Goal: Task Accomplishment & Management: Complete application form

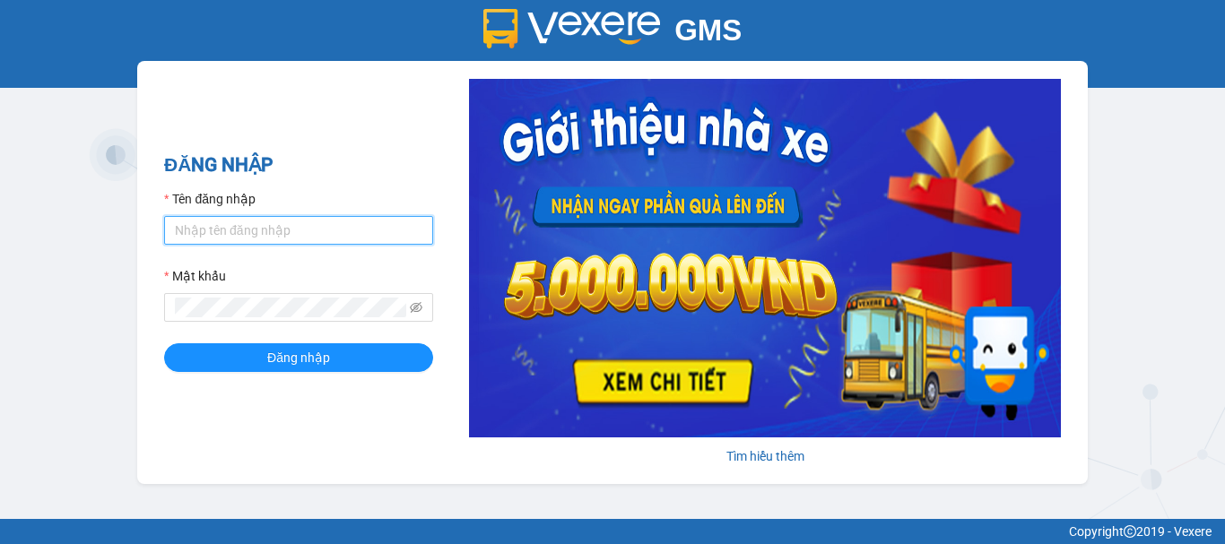
click at [337, 229] on input "Tên đăng nhập" at bounding box center [298, 230] width 269 height 29
type input "truc.ttdl"
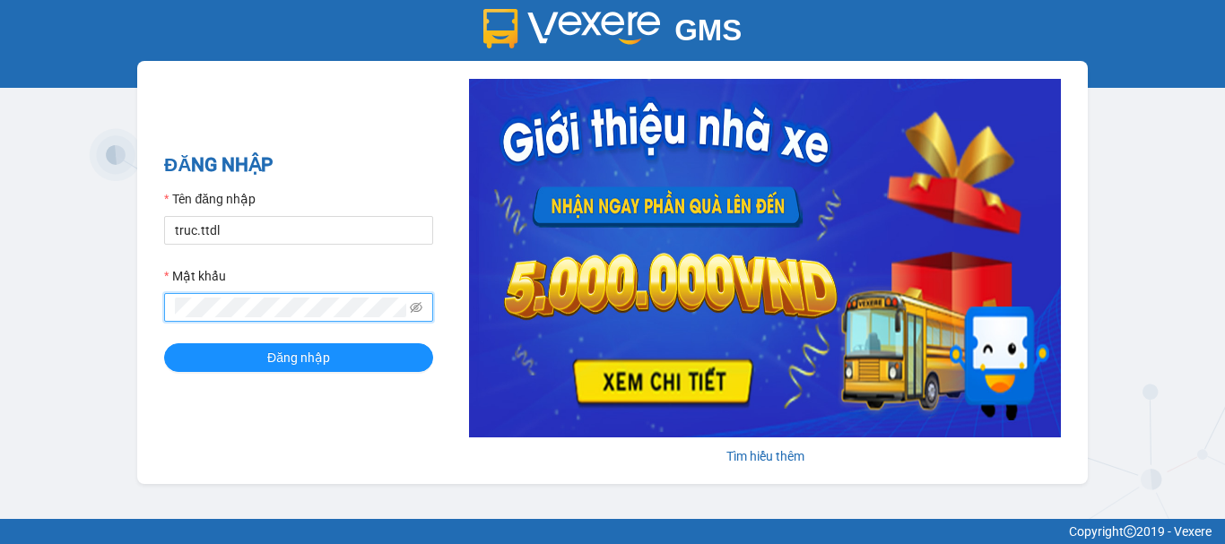
click at [164, 343] on button "Đăng nhập" at bounding box center [298, 357] width 269 height 29
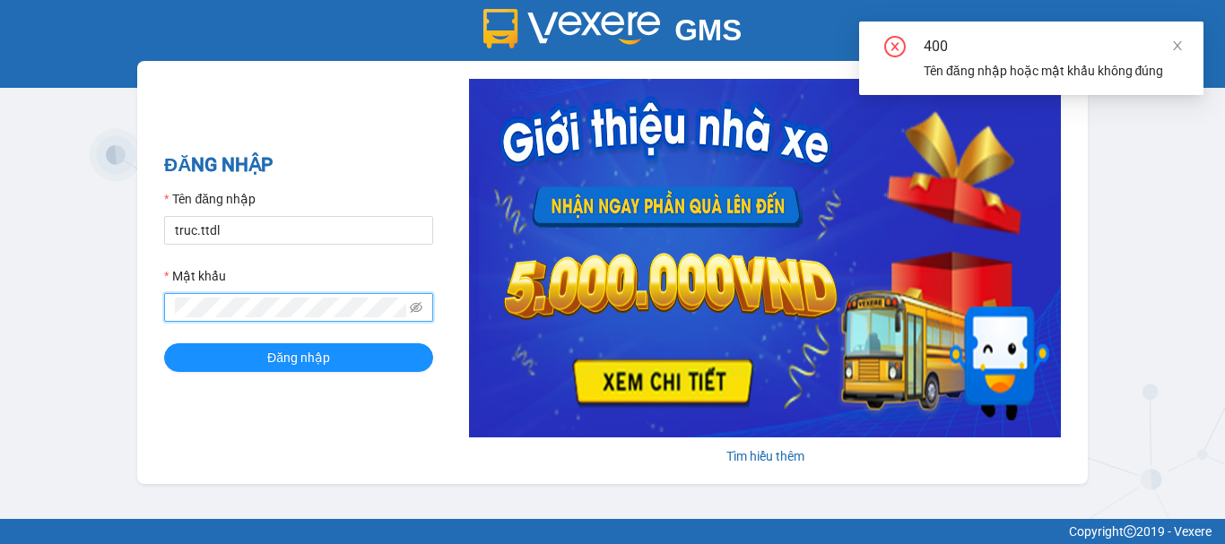
click at [1170, 46] on div "400" at bounding box center [1053, 47] width 258 height 22
click at [32, 333] on div "GMS Hệ thống quản lý hàng hóa ĐĂNG NHẬP Tên đăng nhập truc.ttdl Mật khẩu Đăng n…" at bounding box center [612, 259] width 1225 height 519
click at [164, 343] on button "Đăng nhập" at bounding box center [298, 357] width 269 height 29
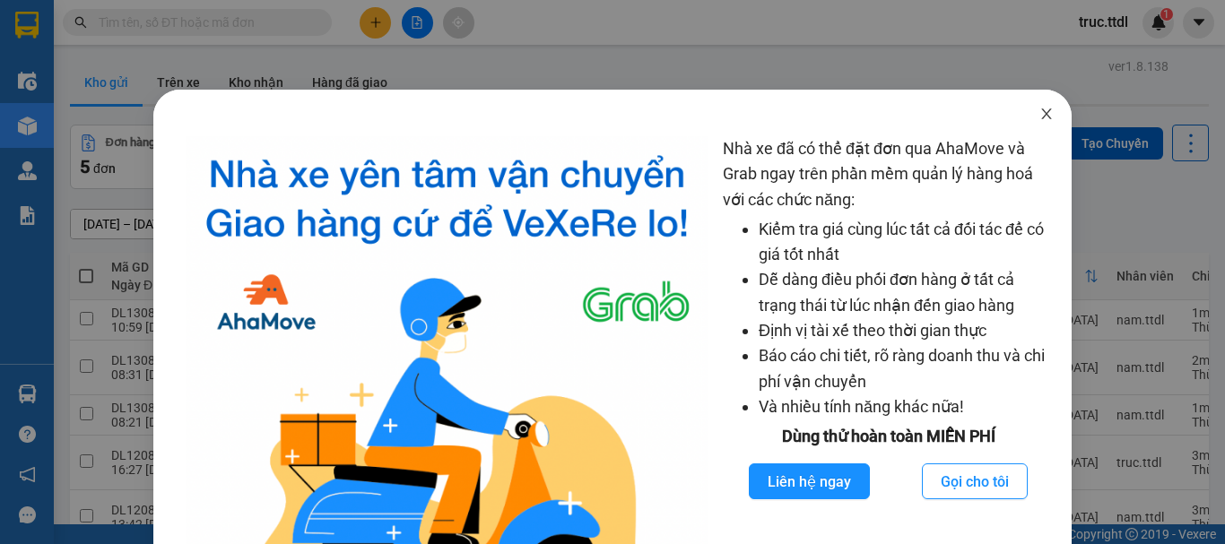
drag, startPoint x: 1037, startPoint y: 108, endPoint x: 994, endPoint y: 63, distance: 62.8
click at [1039, 109] on icon "close" at bounding box center [1046, 114] width 14 height 14
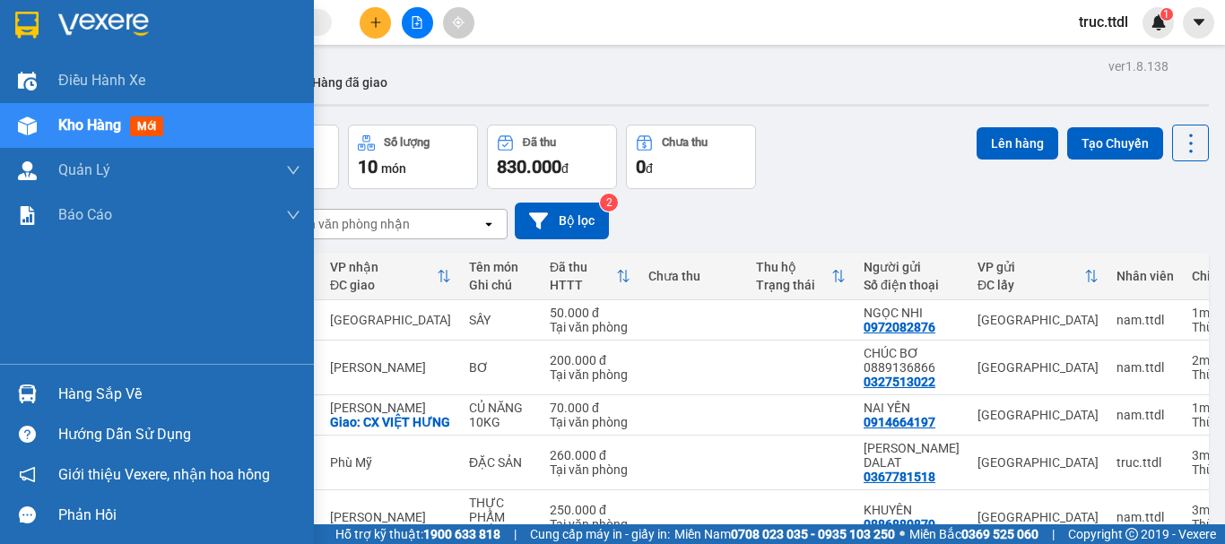
click at [35, 18] on img at bounding box center [26, 25] width 23 height 27
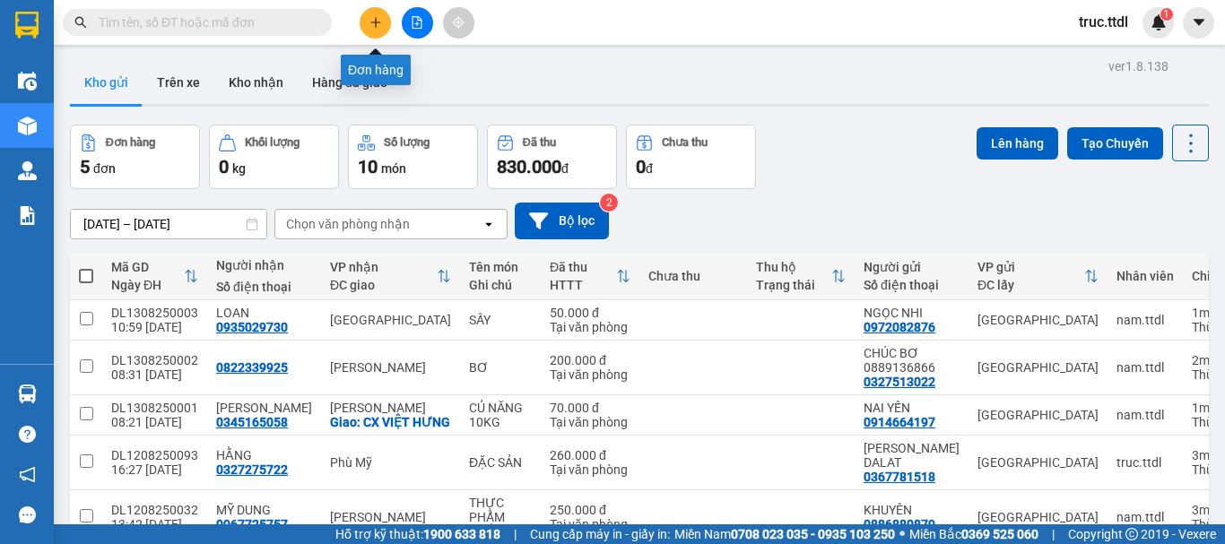
click at [378, 34] on button at bounding box center [375, 22] width 31 height 31
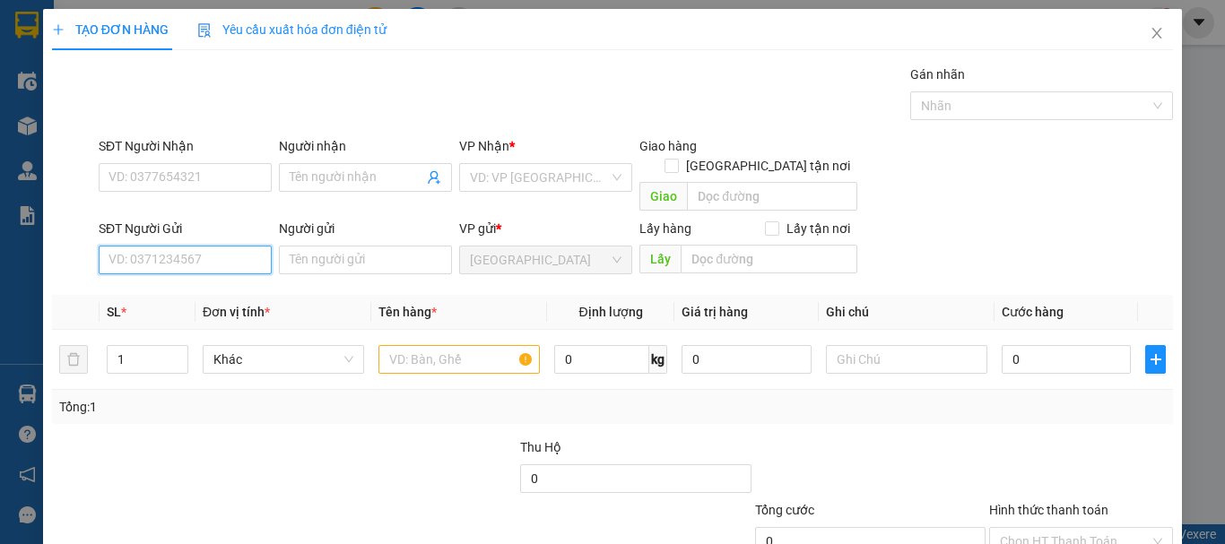
click at [230, 251] on input "SĐT Người Gửi" at bounding box center [185, 260] width 173 height 29
type input "0939862192"
click at [183, 278] on div "0939862192 - HOA" at bounding box center [183, 276] width 150 height 20
type input "HOA"
type input "0939862192"
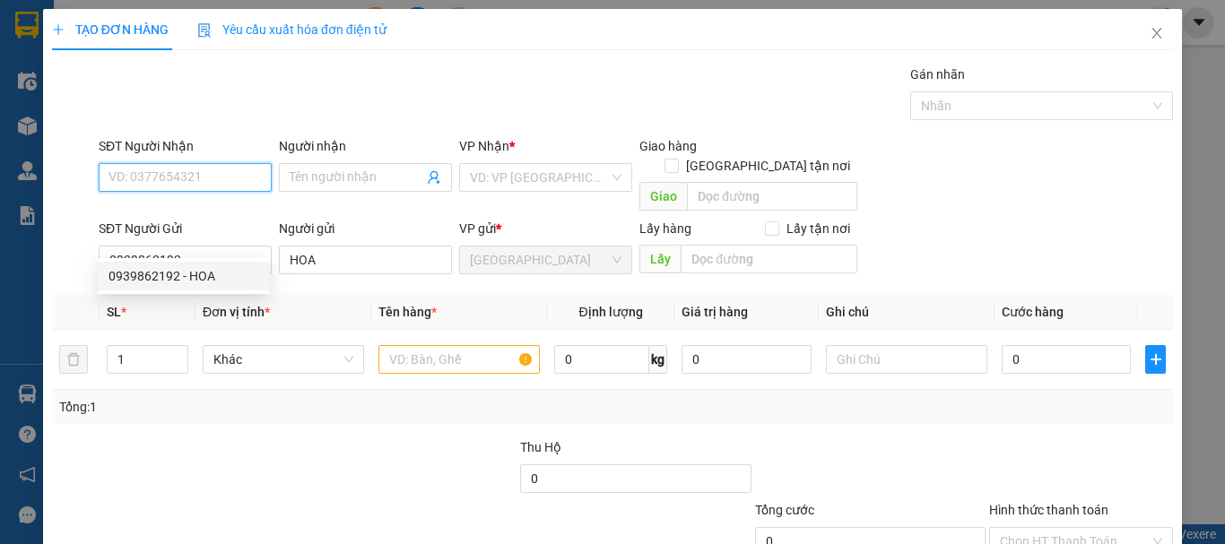
click at [196, 184] on input "SĐT Người Nhận" at bounding box center [185, 177] width 173 height 29
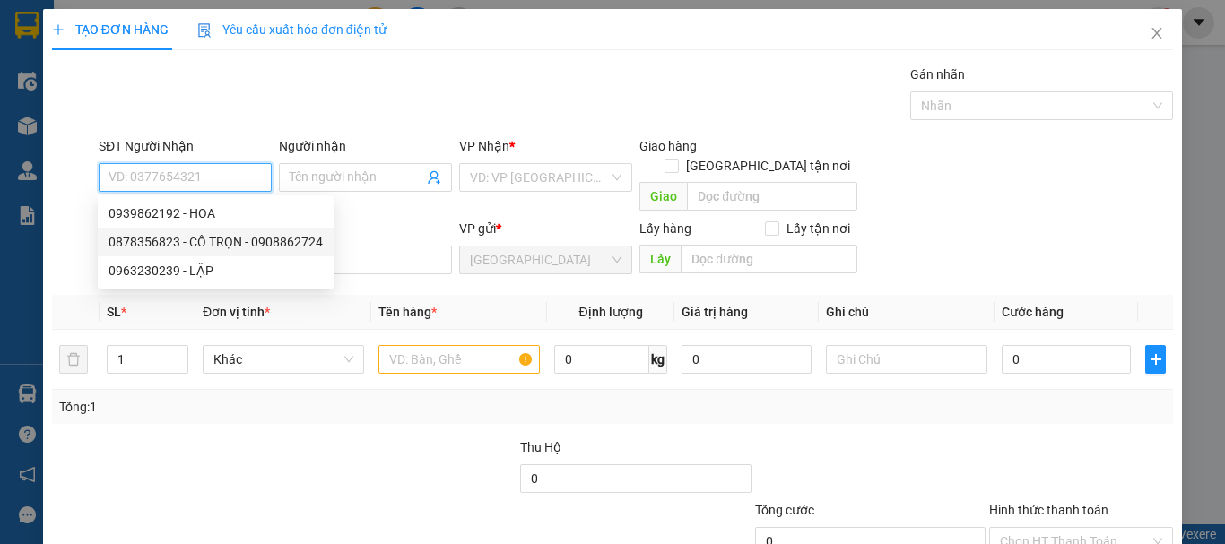
click at [219, 248] on div "0878356823 - CÔ TRỌN - 0908862724" at bounding box center [215, 242] width 214 height 20
type input "0878356823"
type input "CÔ TRỌN - 0908862724"
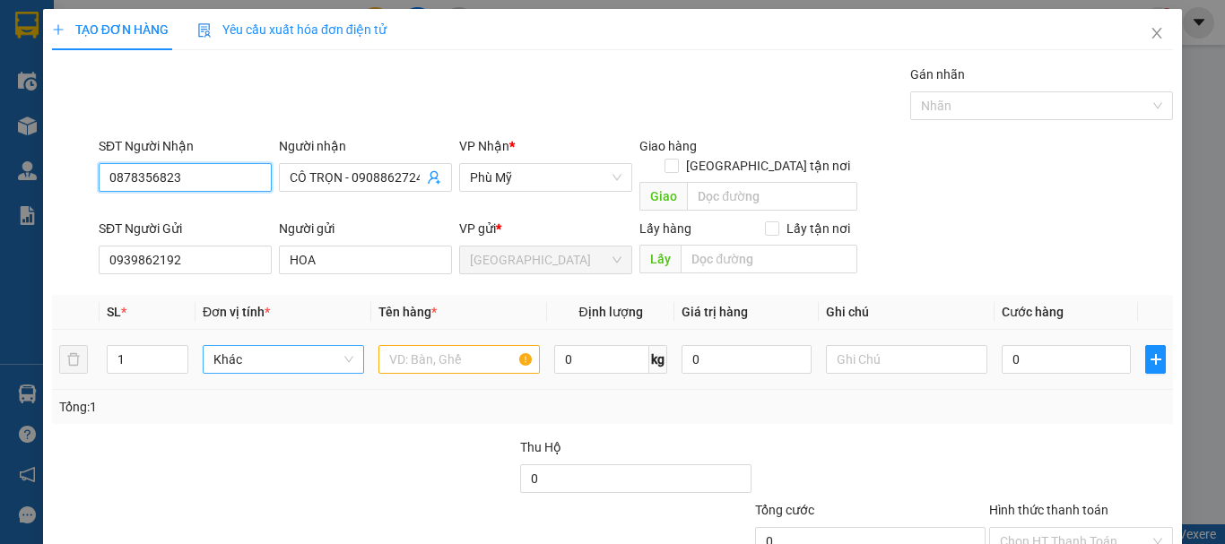
click at [285, 346] on span "Khác" at bounding box center [283, 359] width 140 height 27
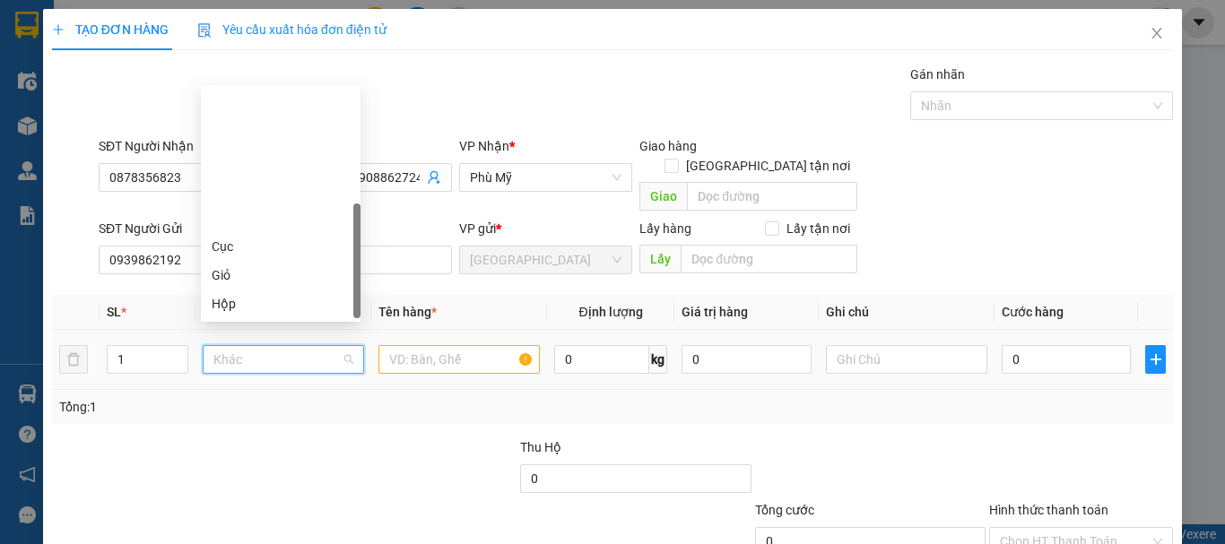
scroll to position [172, 0]
type input "T"
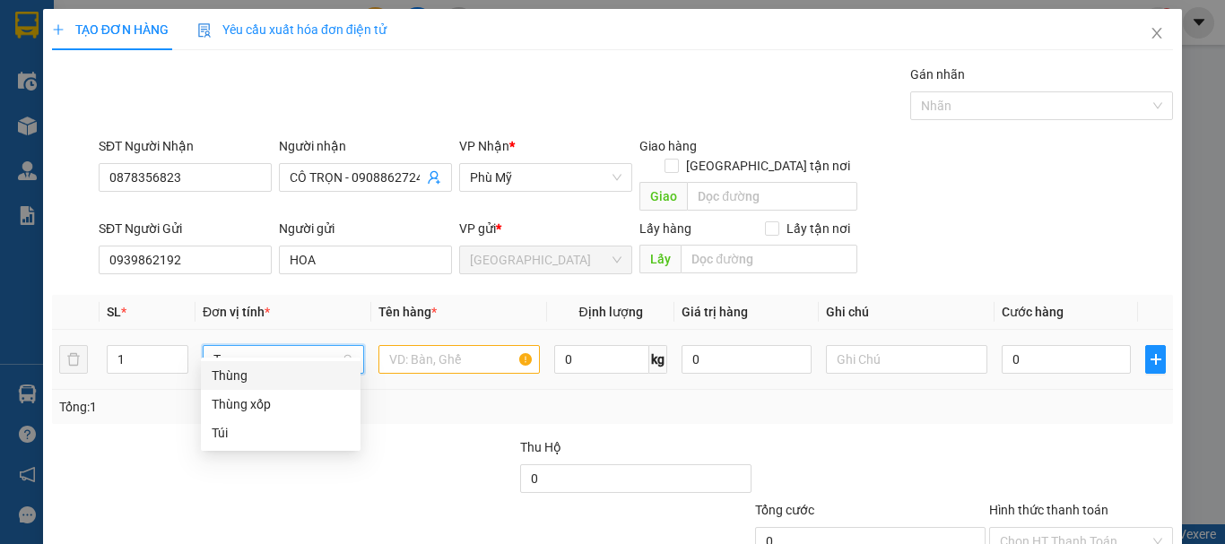
scroll to position [0, 0]
click at [284, 377] on div "Thùng" at bounding box center [281, 376] width 138 height 20
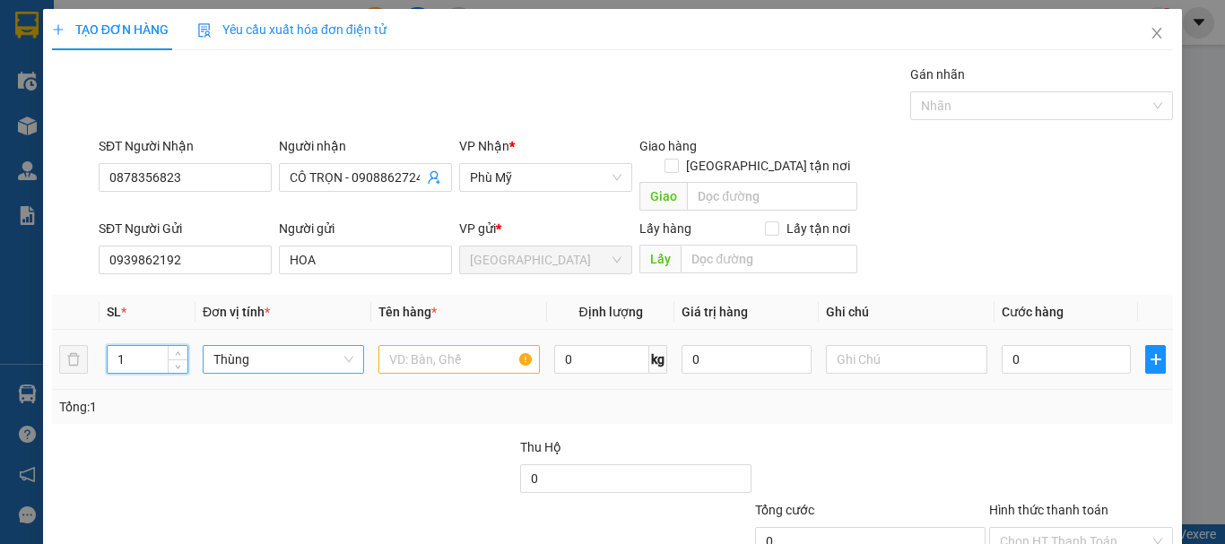
drag, startPoint x: 134, startPoint y: 338, endPoint x: 197, endPoint y: 361, distance: 67.8
click at [82, 361] on tr "1 Thùng 0 kg 0 0" at bounding box center [612, 360] width 1121 height 60
type input "2"
click at [453, 347] on input "text" at bounding box center [458, 359] width 161 height 29
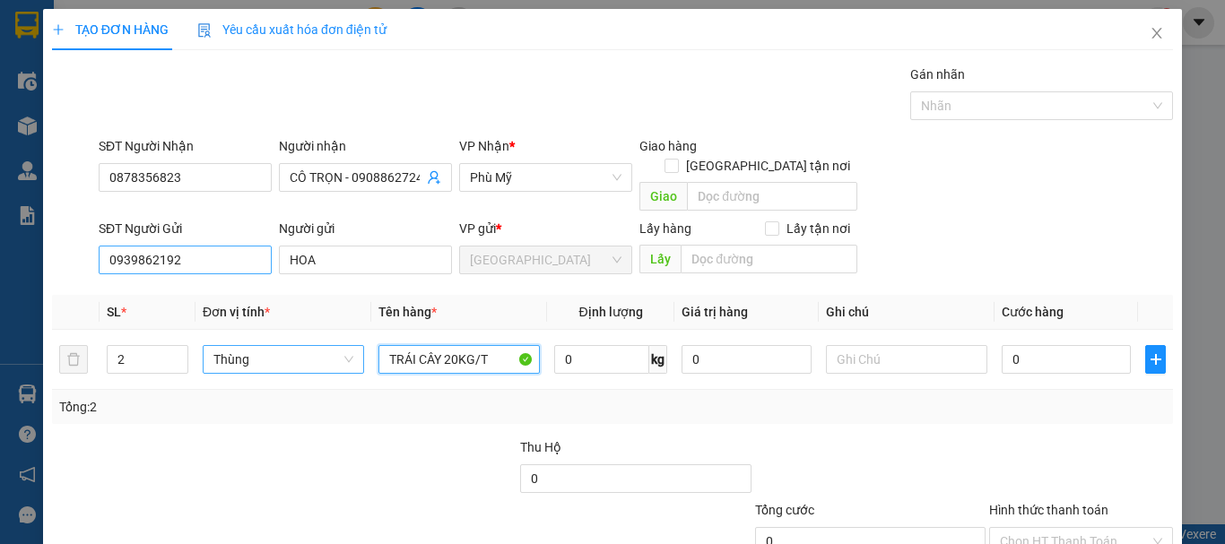
type input "TRÁI CÂY 20KG/T"
drag, startPoint x: 206, startPoint y: 233, endPoint x: 0, endPoint y: 258, distance: 207.8
click at [0, 258] on div "TẠO ĐƠN HÀNG Yêu cầu xuất hóa đơn điện tử Transit Pickup Surcharge Ids Transit …" at bounding box center [612, 272] width 1225 height 544
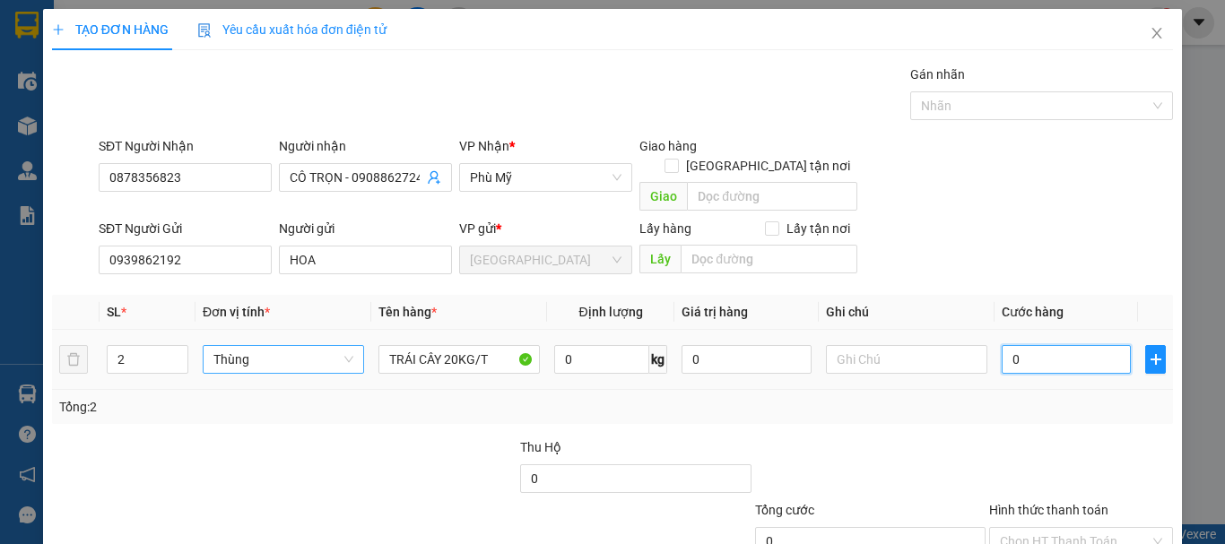
click at [1048, 345] on input "0" at bounding box center [1066, 359] width 129 height 29
type input "1"
type input "14"
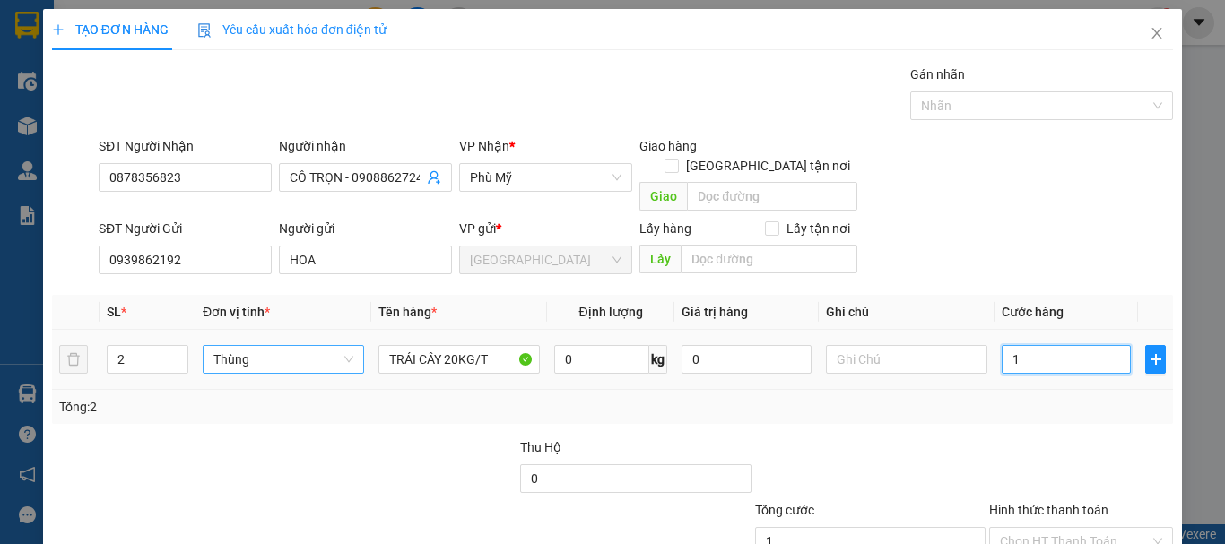
type input "14"
type input "140"
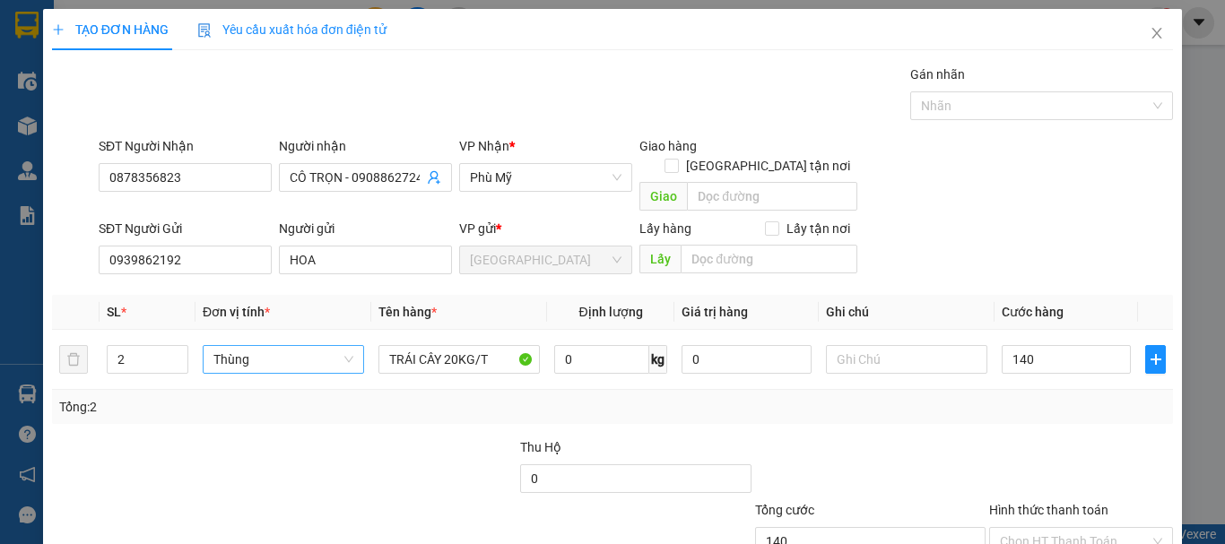
click at [928, 478] on div at bounding box center [870, 469] width 234 height 63
type input "140.000"
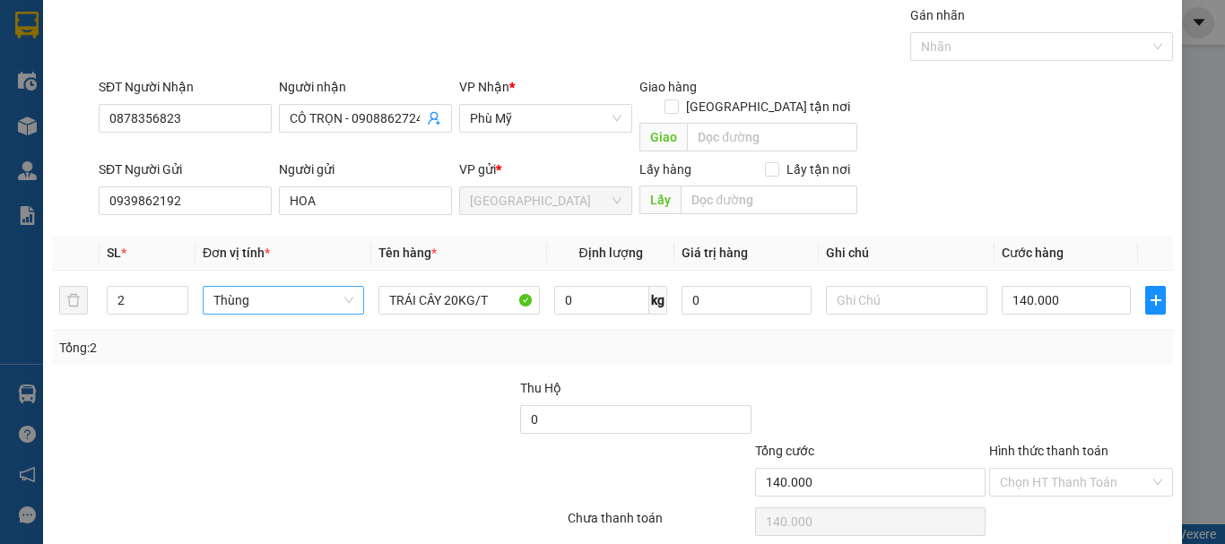
scroll to position [112, 0]
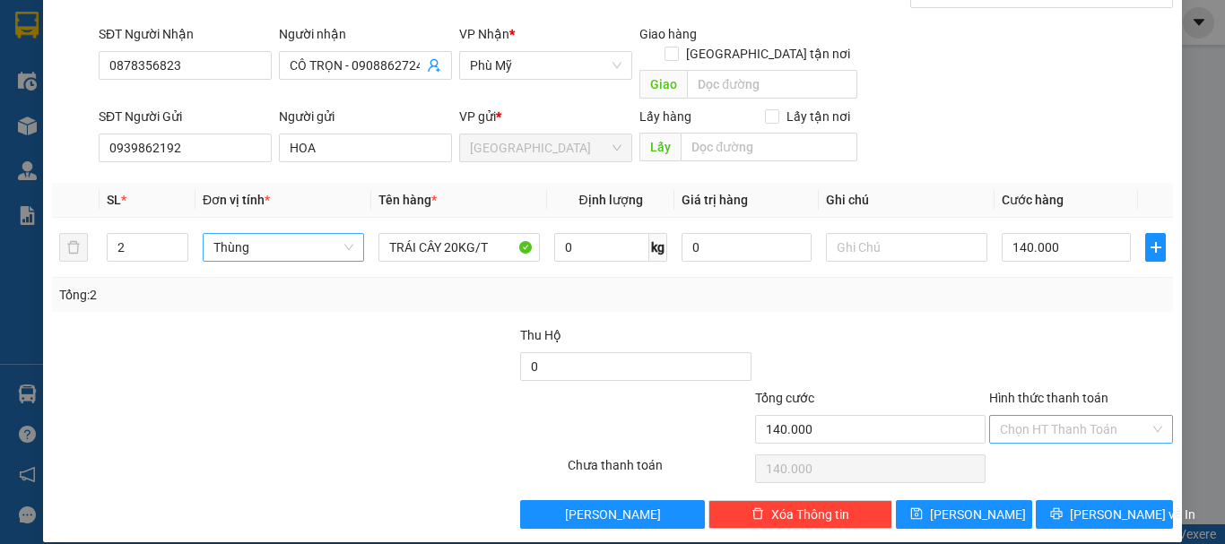
click at [1035, 419] on input "Hình thức thanh toán" at bounding box center [1075, 429] width 150 height 27
click at [1039, 442] on div "Tại văn phòng" at bounding box center [1070, 446] width 161 height 20
type input "0"
click at [881, 287] on div "Tổng: 2" at bounding box center [612, 295] width 1121 height 34
drag, startPoint x: 726, startPoint y: 234, endPoint x: 482, endPoint y: 294, distance: 252.1
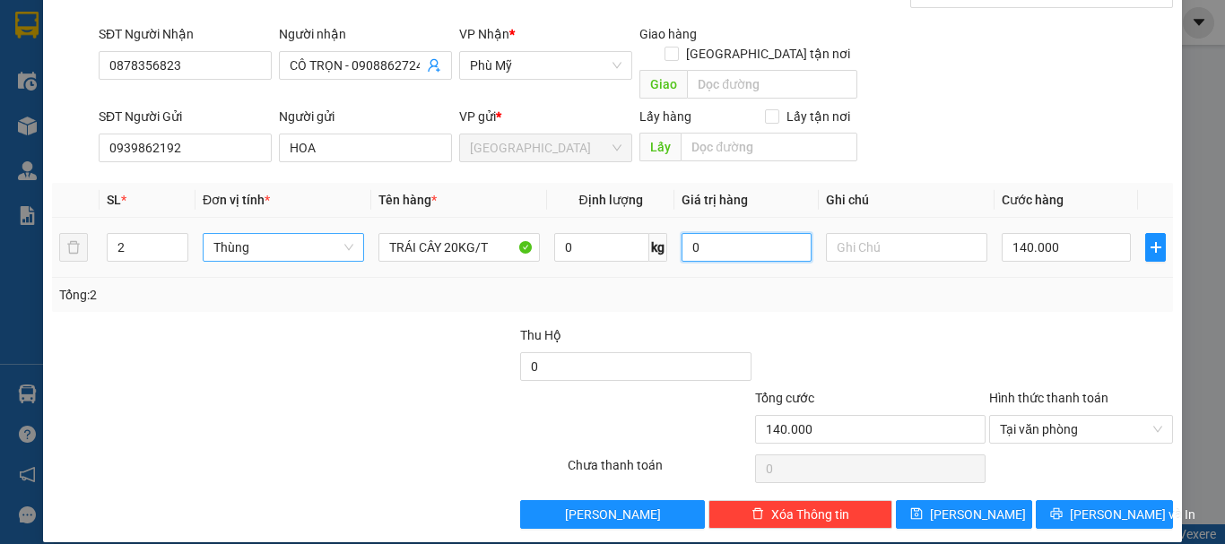
click at [476, 289] on div "SL * Đơn vị tính * Tên hàng * Định lượng Giá trị hàng Ghi chú Cước hàng 2 Thùng…" at bounding box center [612, 247] width 1121 height 129
type input "1.200.000"
click at [852, 301] on div "Transit Pickup Surcharge Ids Transit Deliver Surcharge Ids Transit Deliver Surc…" at bounding box center [612, 240] width 1121 height 577
type input "0"
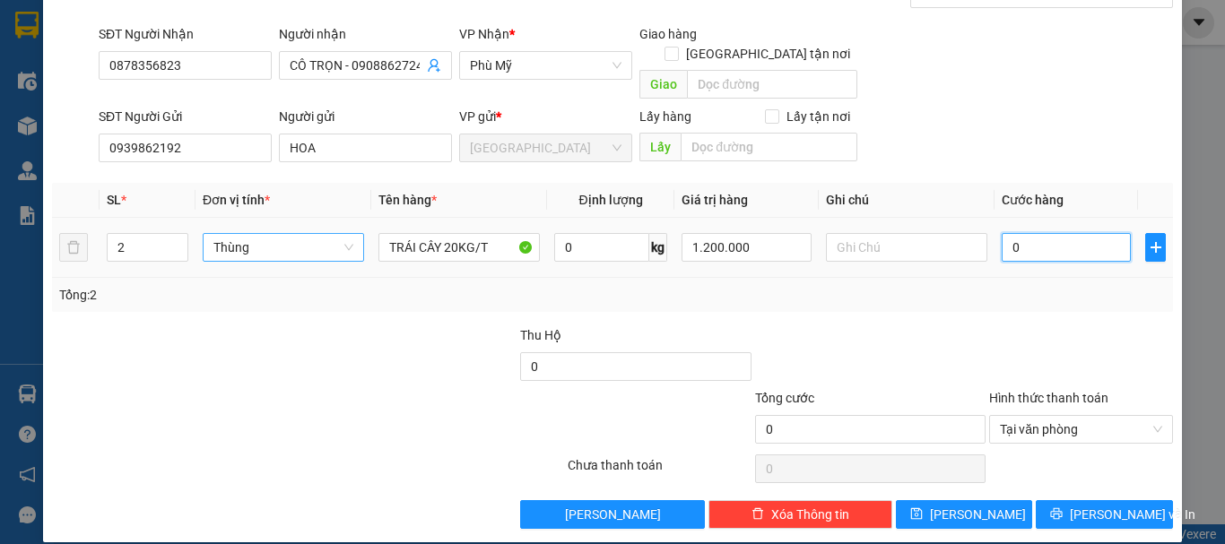
click at [1081, 233] on input "0" at bounding box center [1066, 247] width 129 height 29
type input "1"
type input "14"
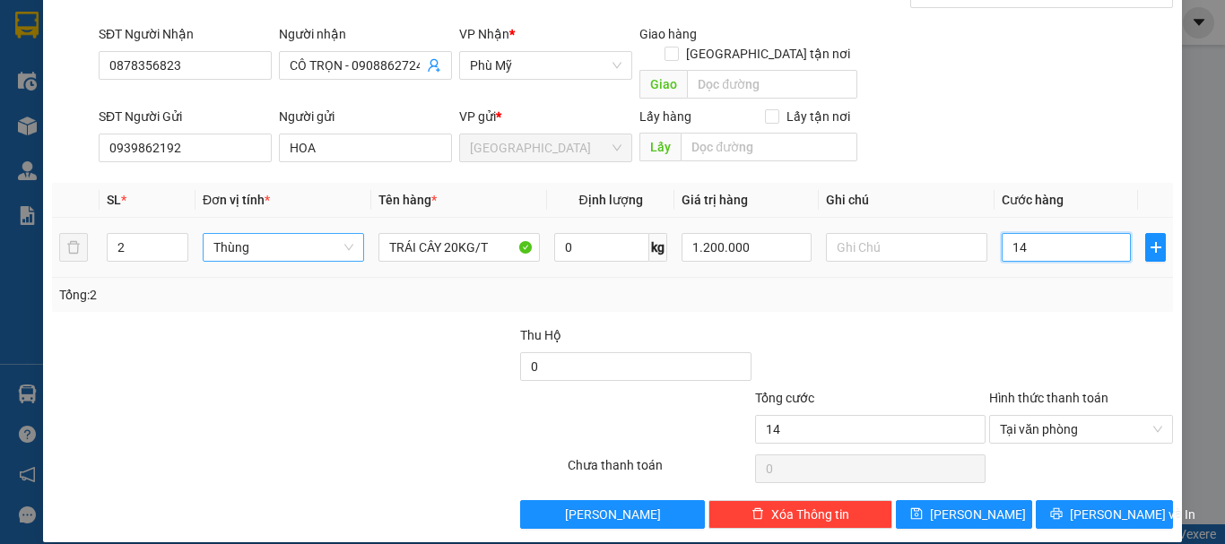
type input "140"
type input "140.000"
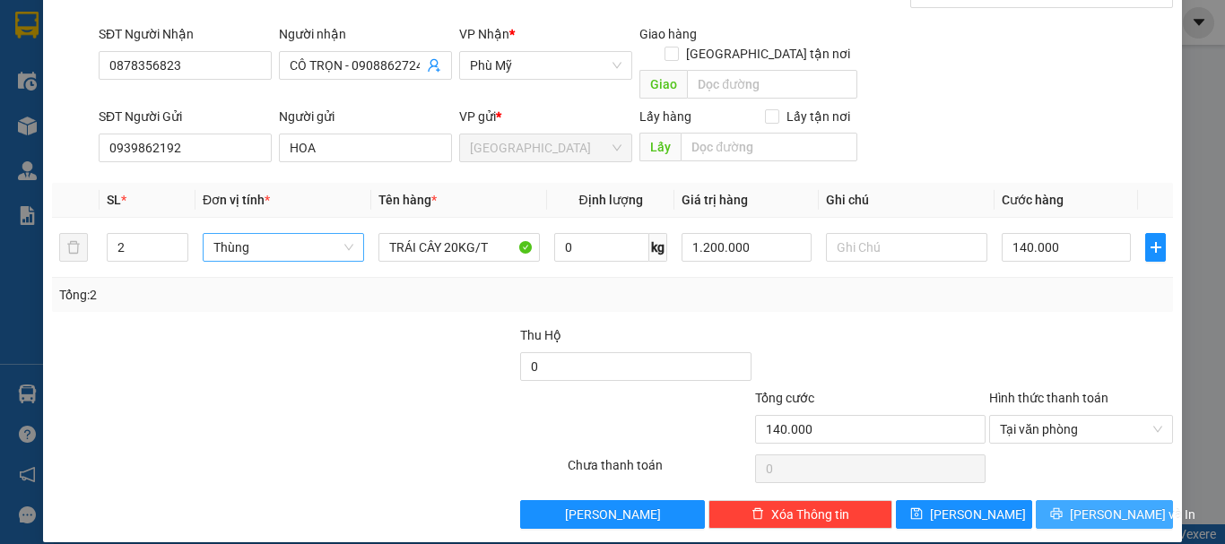
click at [1113, 505] on span "Lưu và In" at bounding box center [1133, 515] width 126 height 20
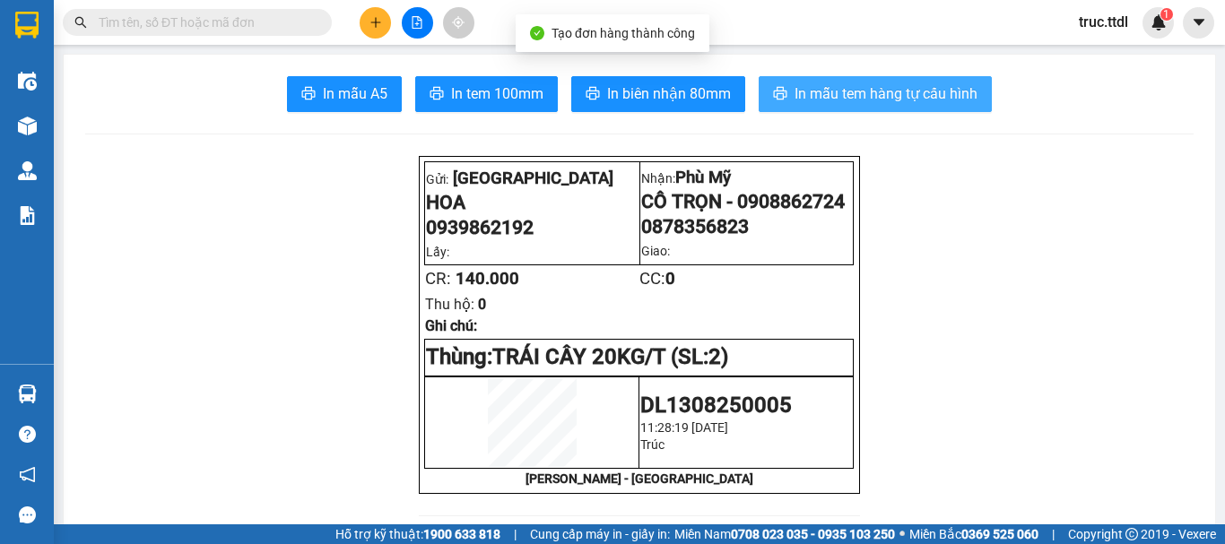
click at [842, 99] on span "In mẫu tem hàng tự cấu hình" at bounding box center [885, 93] width 183 height 22
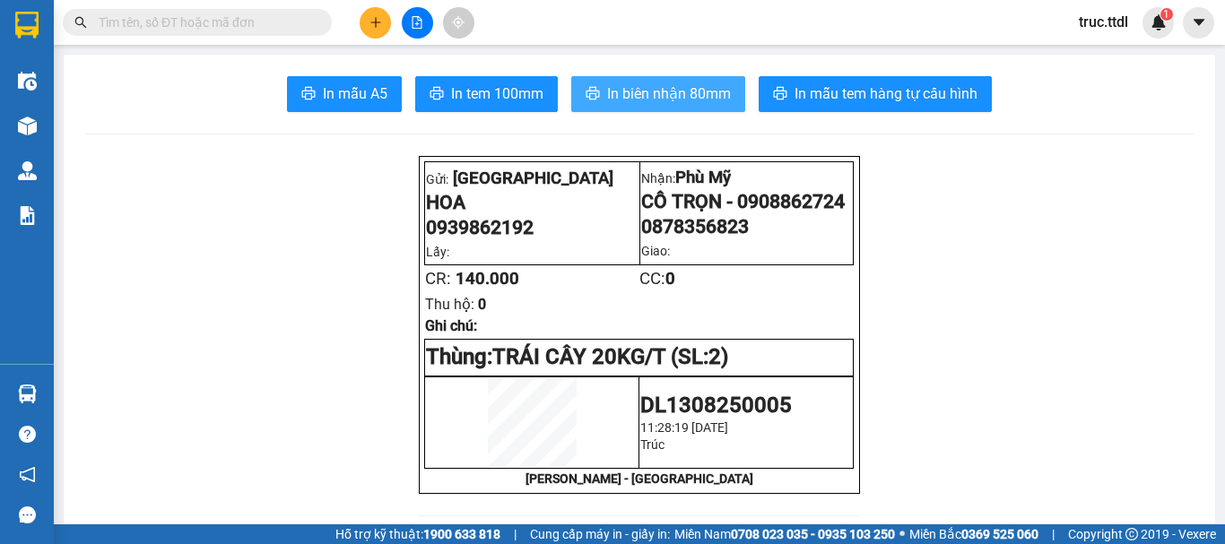
click at [702, 100] on span "In biên nhận 80mm" at bounding box center [669, 93] width 124 height 22
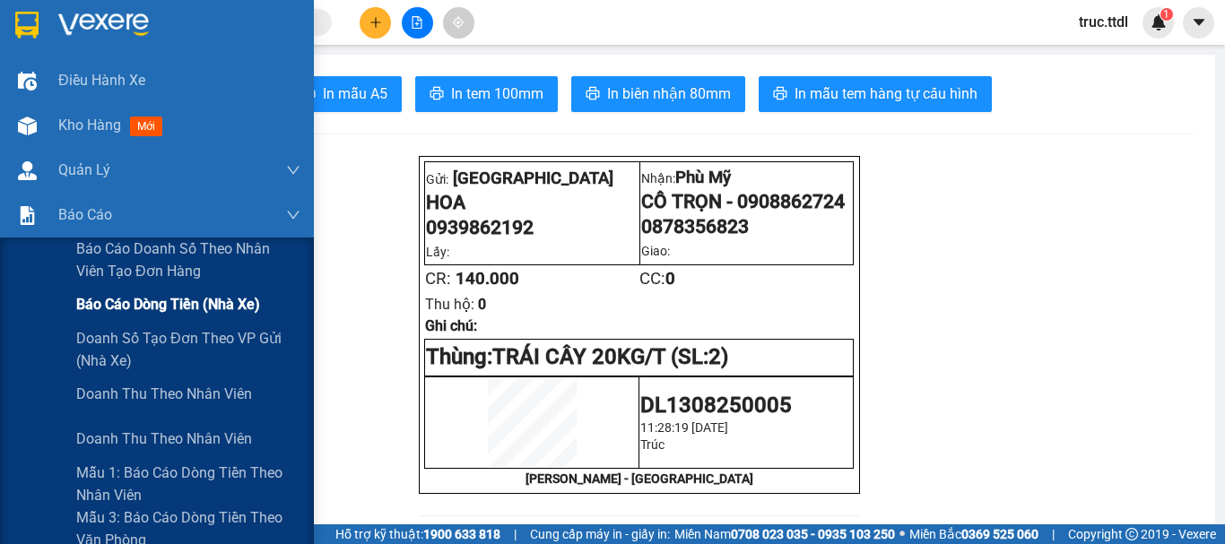
click at [91, 308] on span "Báo cáo dòng tiền (nhà xe)" at bounding box center [168, 304] width 184 height 22
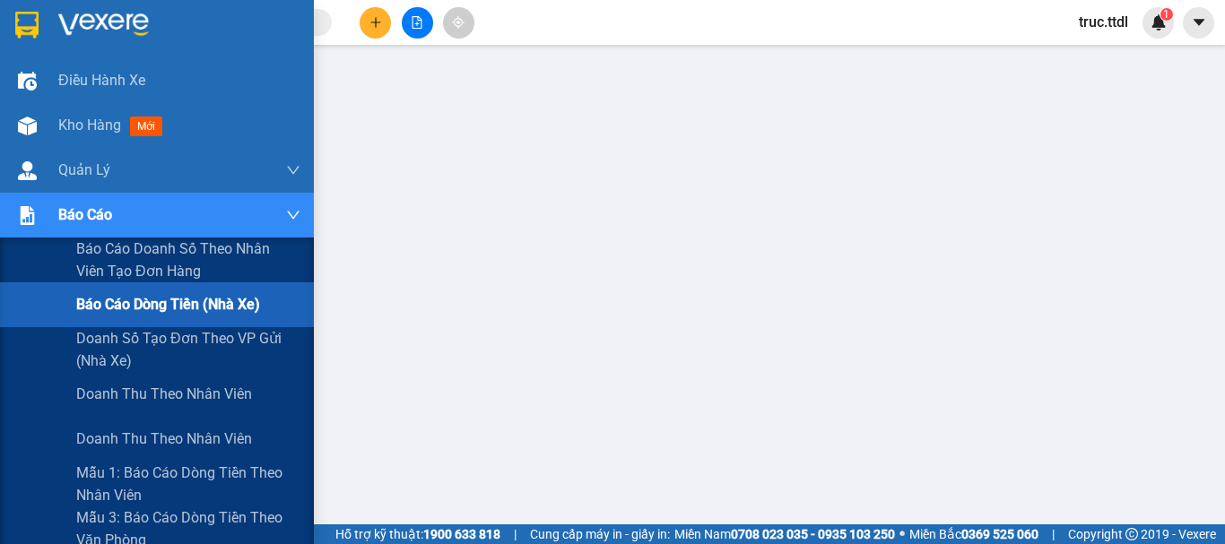
click at [135, 303] on span "Báo cáo dòng tiền (nhà xe)" at bounding box center [168, 304] width 184 height 22
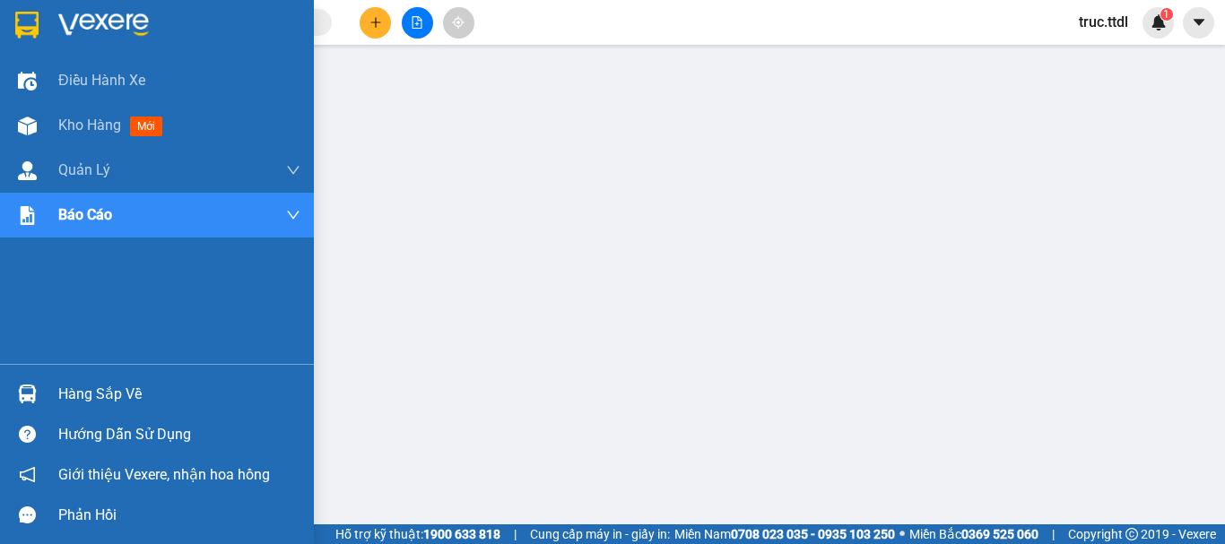
click at [123, 12] on img at bounding box center [103, 25] width 91 height 27
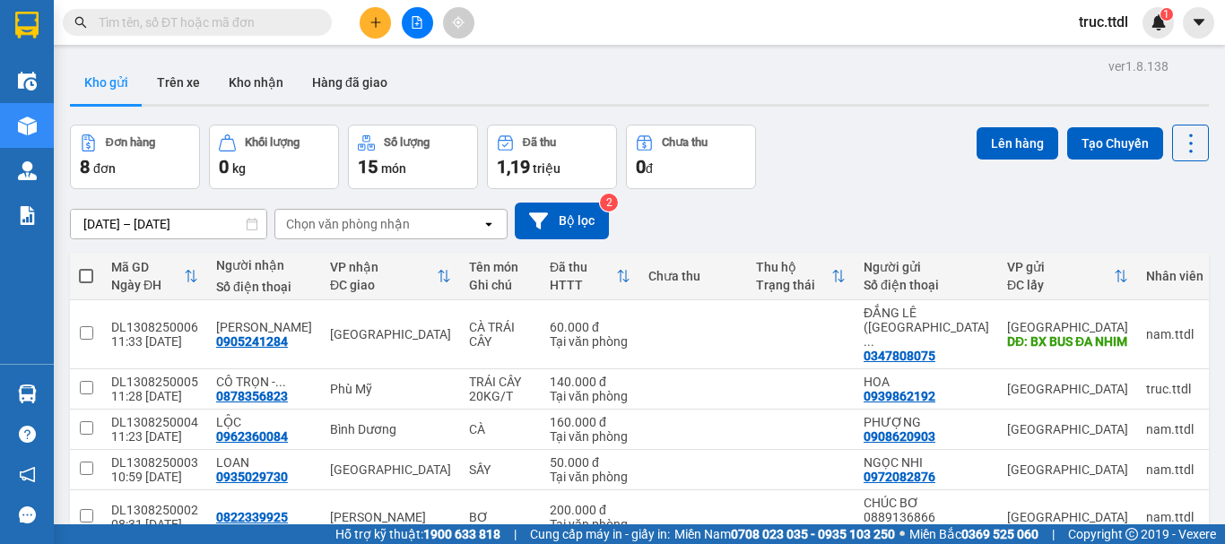
click at [281, 30] on input "text" at bounding box center [205, 23] width 212 height 20
click at [244, 24] on input "text" at bounding box center [205, 23] width 212 height 20
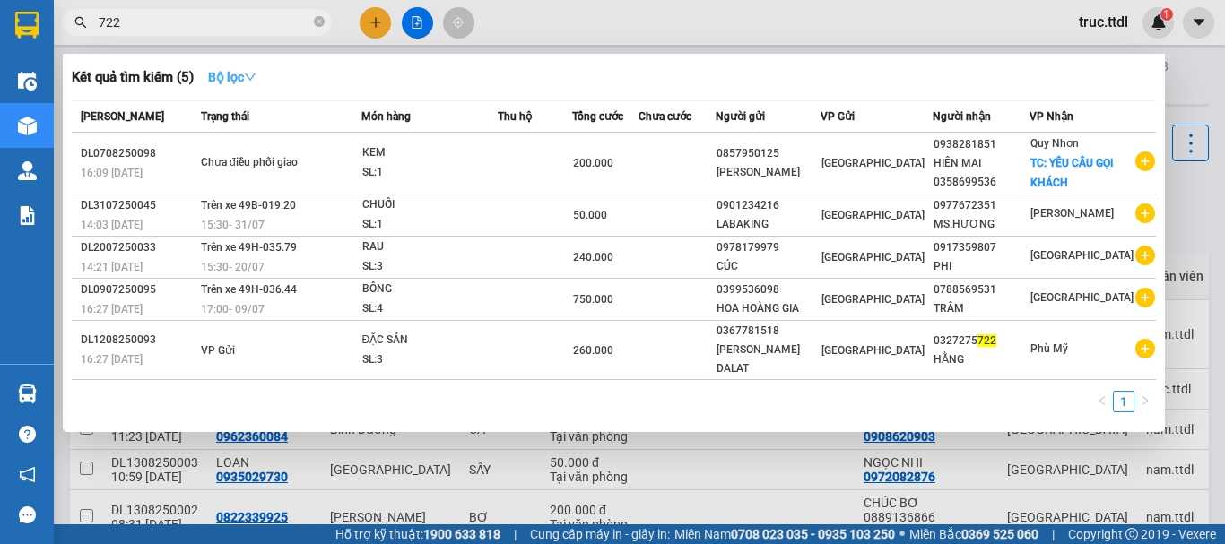
type input "722"
click at [241, 73] on strong "Bộ lọc" at bounding box center [232, 77] width 48 height 14
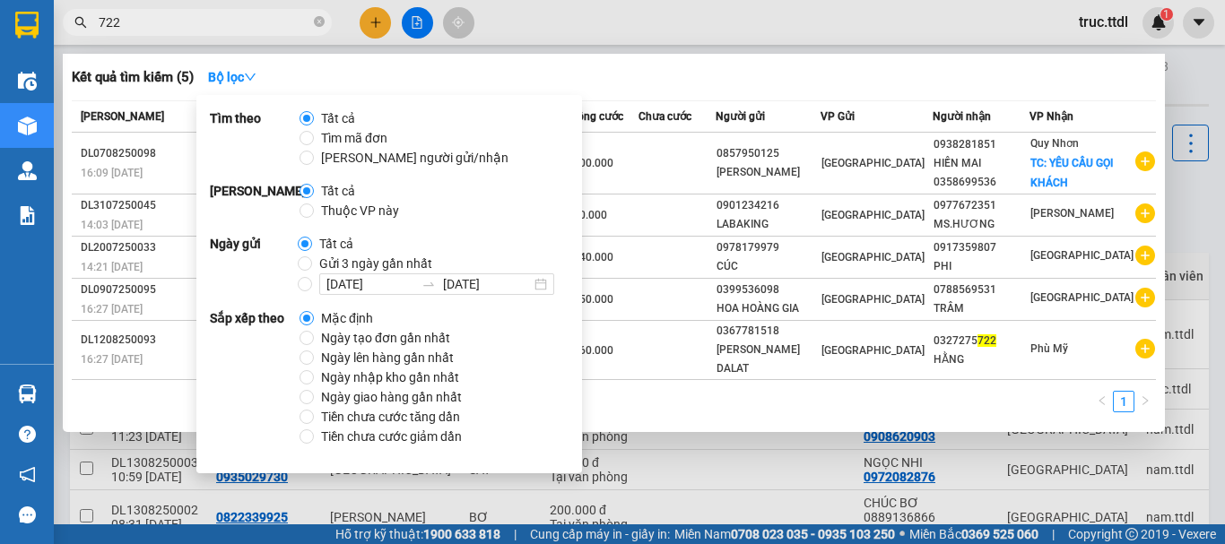
drag, startPoint x: 347, startPoint y: 339, endPoint x: 375, endPoint y: 273, distance: 71.9
click at [346, 339] on span "Ngày tạo đơn gần nhất" at bounding box center [385, 338] width 143 height 20
click at [314, 339] on input "Ngày tạo đơn gần nhất" at bounding box center [306, 338] width 14 height 14
radio input "true"
radio input "false"
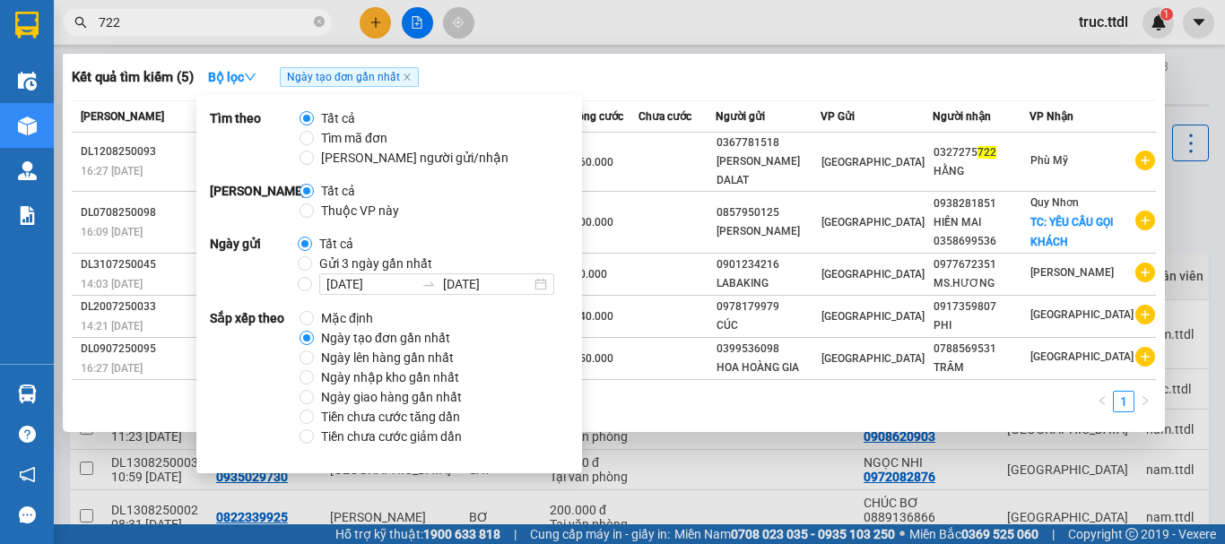
click at [630, 78] on div "Kết quả tìm kiếm ( 5 ) Bộ lọc Ngày tạo đơn gần nhất" at bounding box center [614, 77] width 1084 height 29
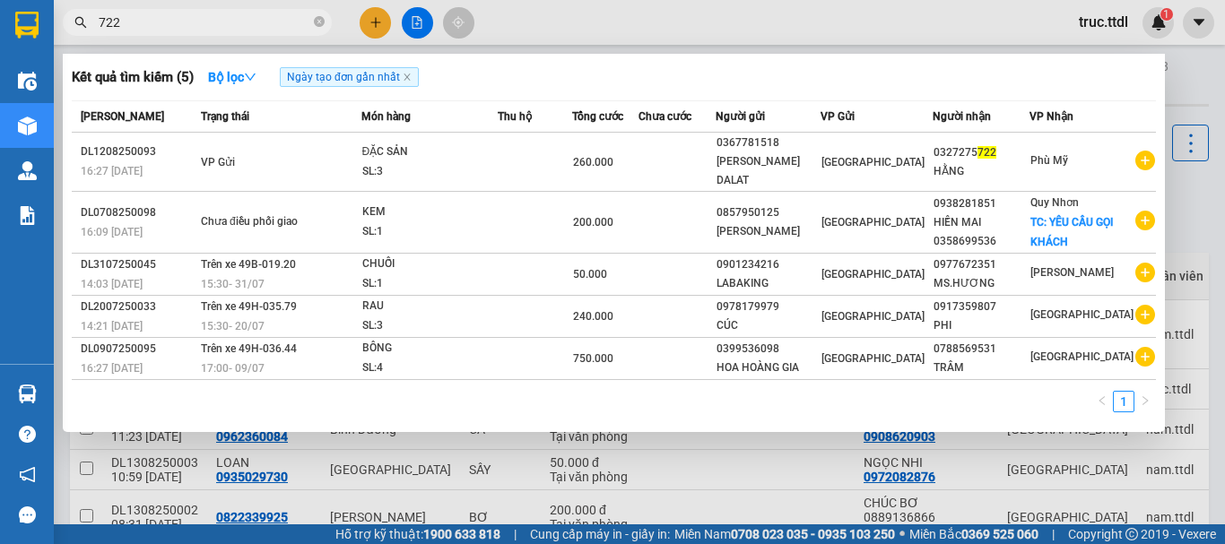
drag, startPoint x: 240, startPoint y: 22, endPoint x: 76, endPoint y: 58, distance: 168.0
click at [76, 39] on div "Kết quả tìm kiếm ( 5 ) Bộ lọc Ngày tạo đơn gần nhất Mã ĐH Trạng thái Món hàng T…" at bounding box center [175, 22] width 350 height 31
type input "tí"
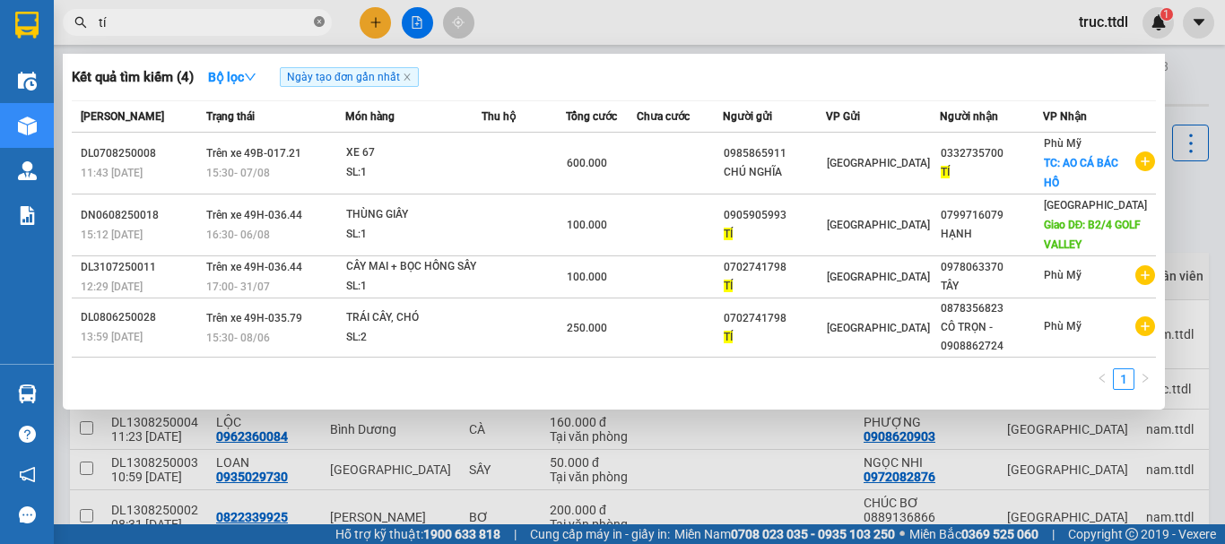
click at [322, 27] on icon "close-circle" at bounding box center [319, 21] width 11 height 11
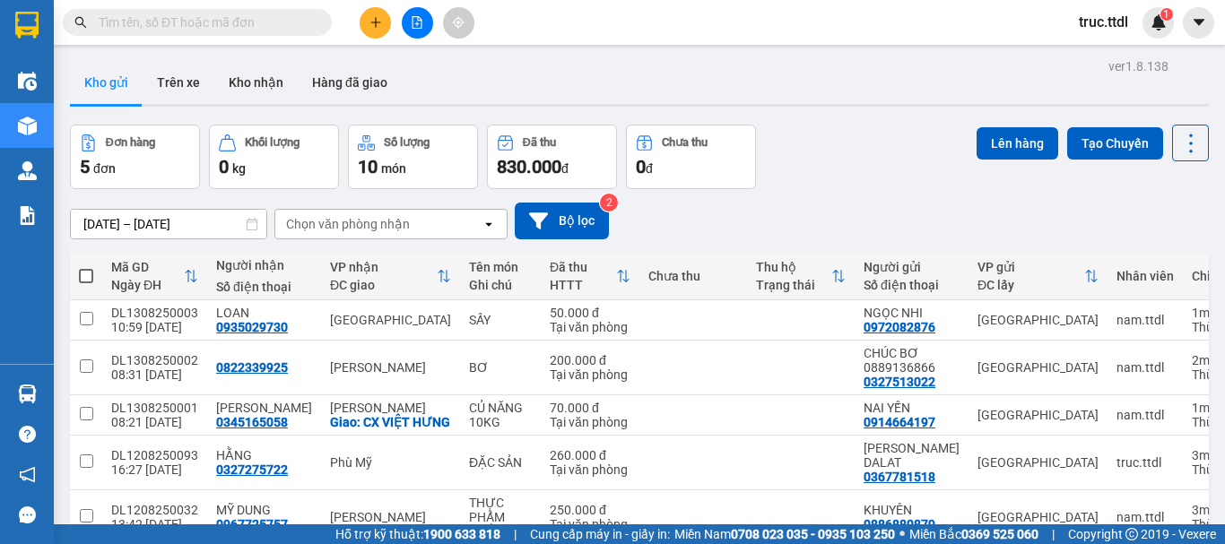
click at [275, 21] on input "text" at bounding box center [205, 23] width 212 height 20
paste input "0939862192"
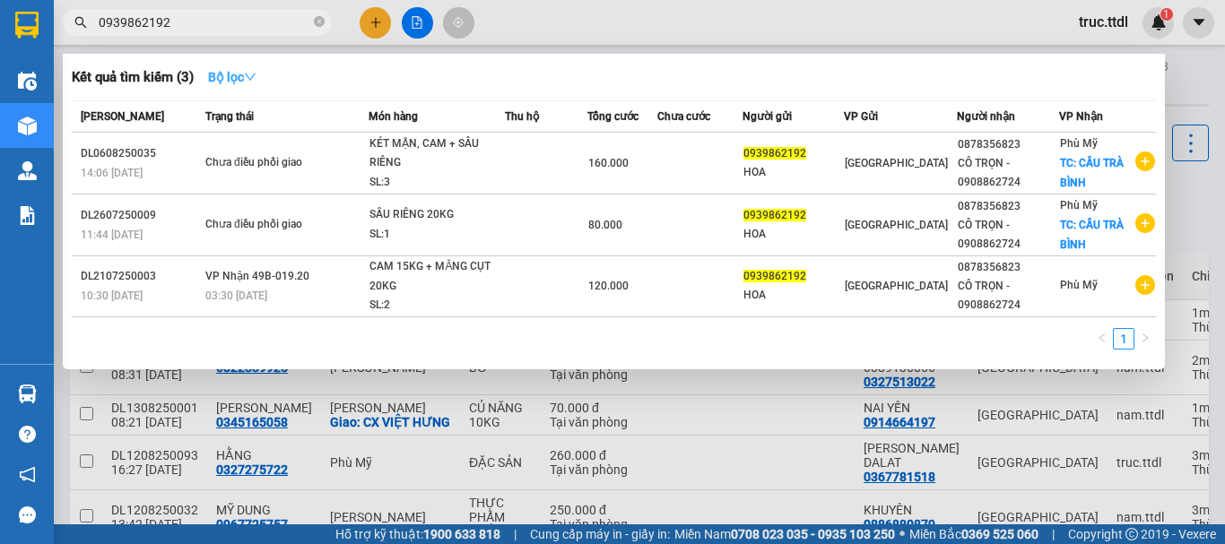
type input "0939862192"
drag, startPoint x: 247, startPoint y: 74, endPoint x: 268, endPoint y: 108, distance: 39.8
click at [247, 76] on strong "Bộ lọc" at bounding box center [232, 77] width 48 height 14
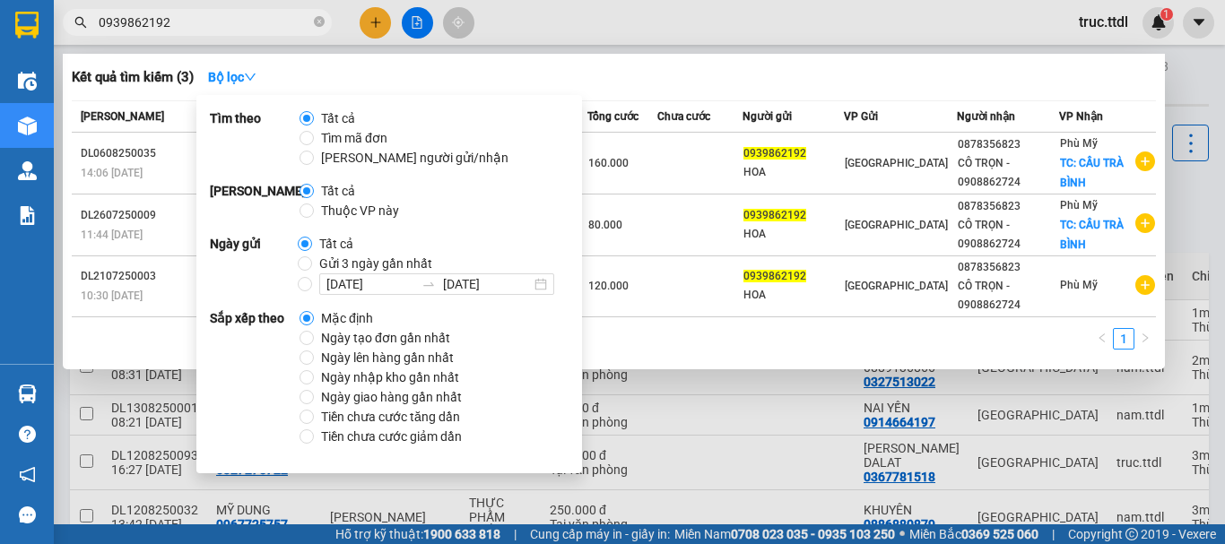
click at [343, 336] on span "Ngày tạo đơn gần nhất" at bounding box center [385, 338] width 143 height 20
click at [314, 336] on input "Ngày tạo đơn gần nhất" at bounding box center [306, 338] width 14 height 14
radio input "true"
radio input "false"
click at [680, 93] on div "Kết quả tìm kiếm ( 3 ) Bộ lọc Ngày tạo đơn gần nhất Mã ĐH Trạng thái Món hàng T…" at bounding box center [614, 212] width 1102 height 316
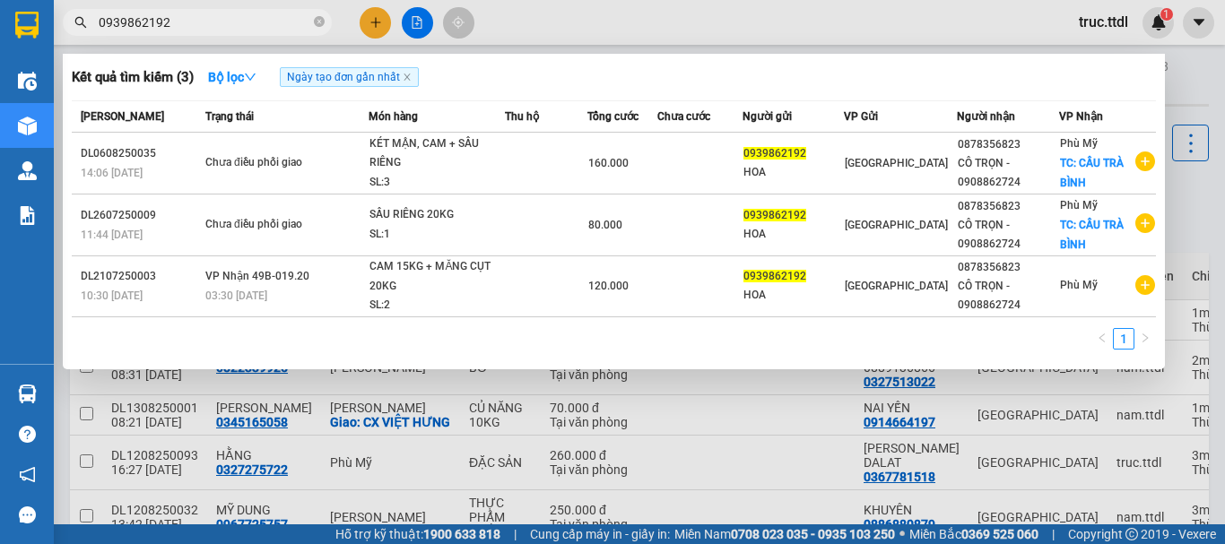
drag, startPoint x: 124, startPoint y: 16, endPoint x: 60, endPoint y: 13, distance: 63.7
click at [63, 13] on div "0939862192" at bounding box center [175, 22] width 350 height 27
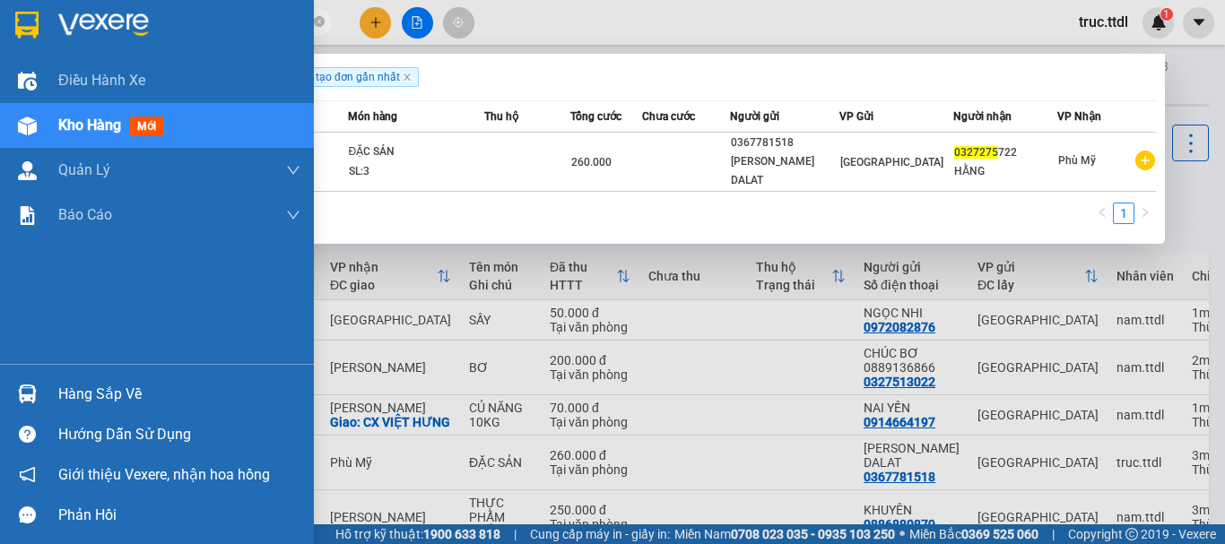
type input "0327275"
click at [29, 20] on img at bounding box center [26, 25] width 23 height 27
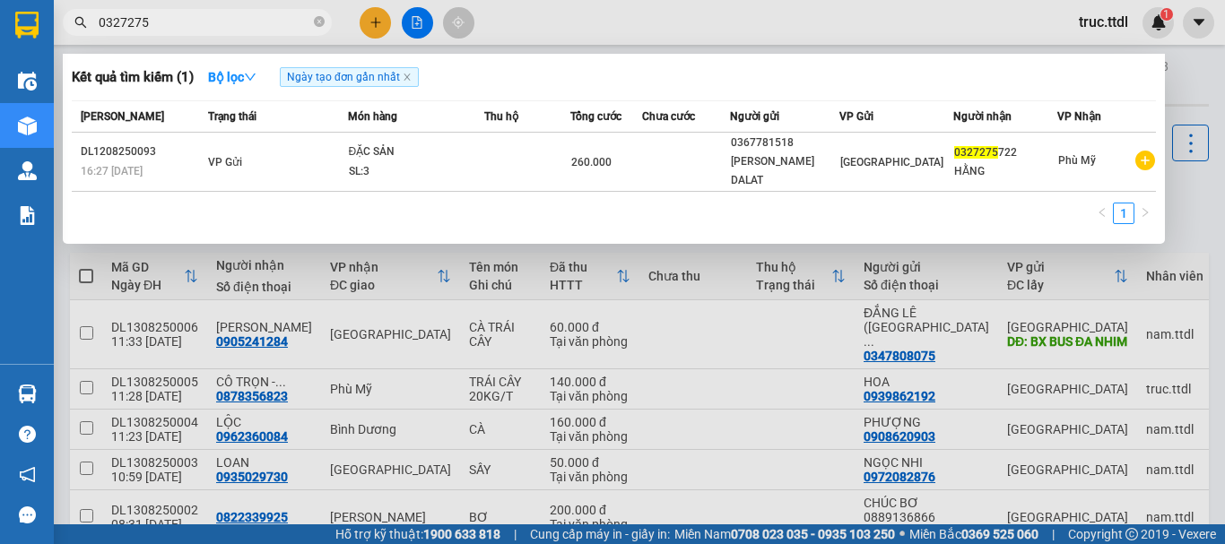
click at [600, 26] on div at bounding box center [612, 272] width 1225 height 544
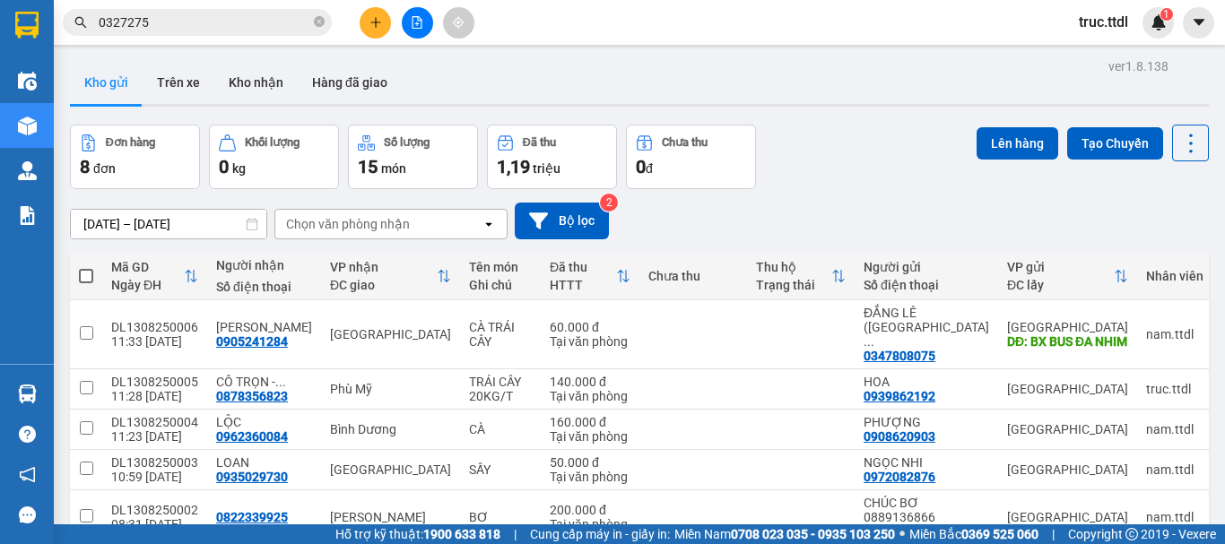
scroll to position [251, 0]
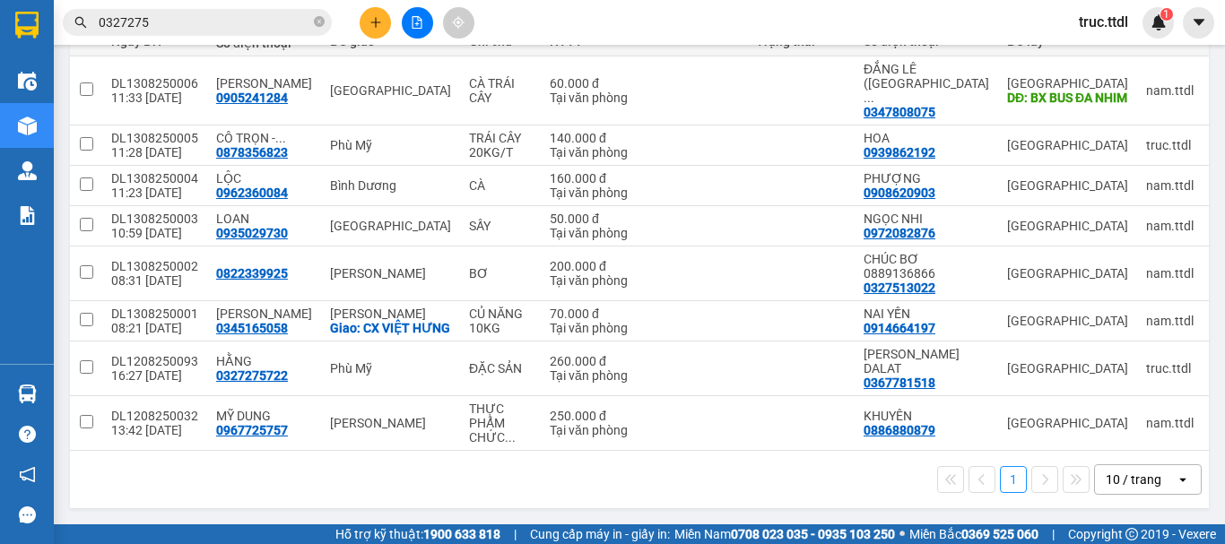
click at [1119, 486] on div "10 / trang" at bounding box center [1134, 480] width 56 height 18
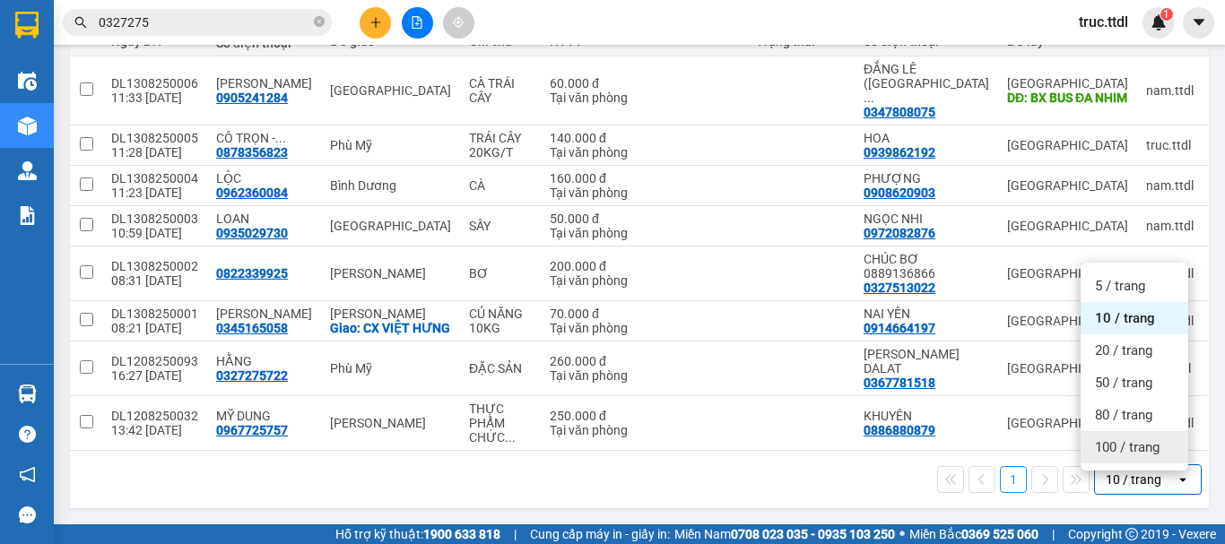
click at [1125, 447] on span "100 / trang" at bounding box center [1127, 447] width 65 height 18
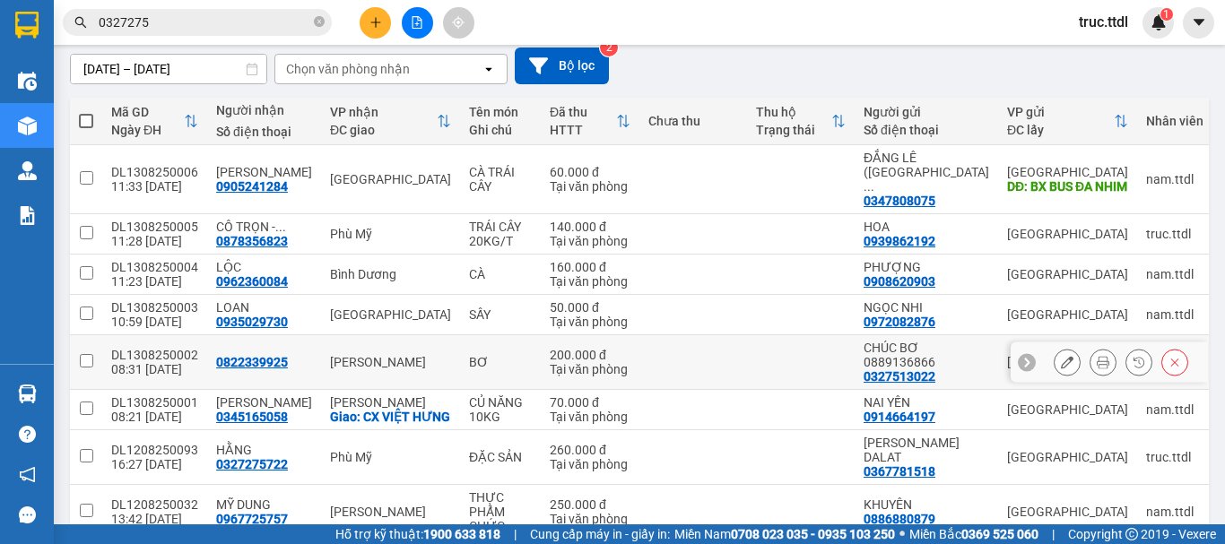
scroll to position [0, 0]
